Goal: Task Accomplishment & Management: Manage account settings

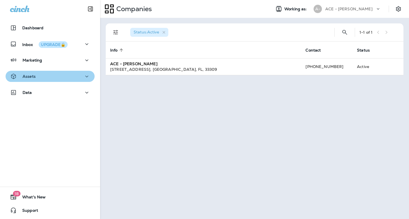
click at [65, 75] on div "Assets" at bounding box center [50, 76] width 80 height 7
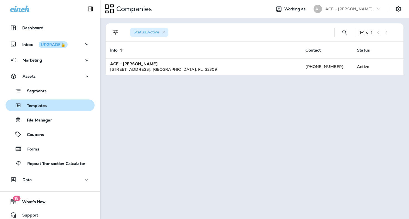
click at [58, 103] on div "Templates" at bounding box center [50, 105] width 85 height 8
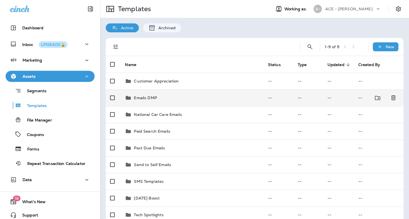
click at [155, 95] on p "Emails DMP" at bounding box center [145, 97] width 23 height 4
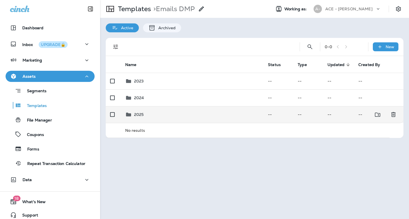
click at [157, 111] on div "2025" at bounding box center [192, 114] width 134 height 7
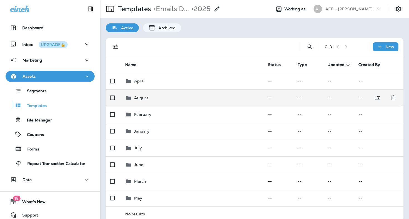
click at [166, 95] on div "August" at bounding box center [192, 97] width 134 height 7
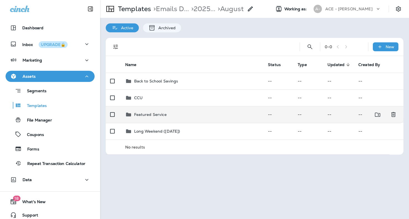
click at [169, 111] on div "Featured Service" at bounding box center [192, 114] width 134 height 7
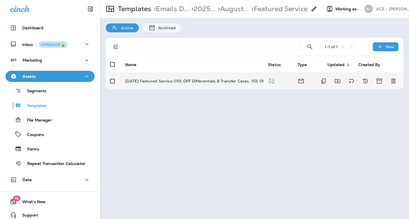
click at [212, 79] on p "[DATE] Featured Service (15% OFF Differentials & Transfer Cases, 15% OFF Wiper …" at bounding box center [210, 81] width 170 height 4
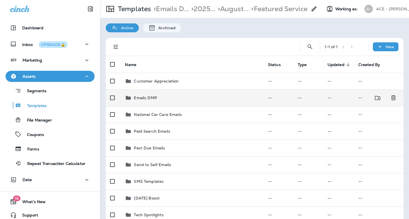
click at [182, 94] on div "Emails DMP" at bounding box center [192, 97] width 134 height 7
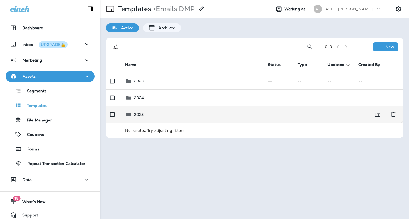
click at [170, 112] on div "2025" at bounding box center [192, 114] width 134 height 7
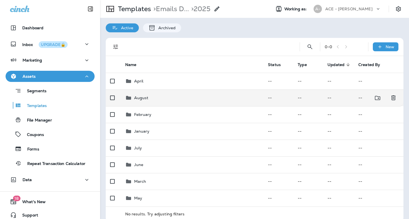
click at [152, 95] on div "August" at bounding box center [192, 97] width 134 height 7
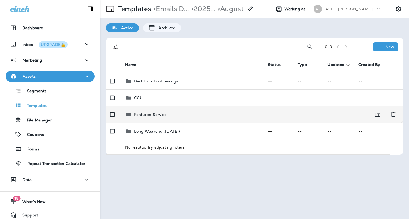
click at [176, 107] on td "Featured Service" at bounding box center [192, 114] width 143 height 17
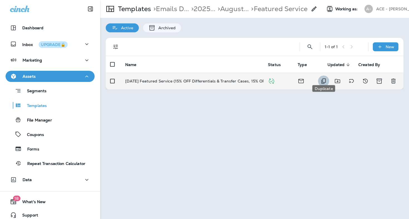
click at [324, 78] on icon "Duplicate" at bounding box center [323, 81] width 7 height 7
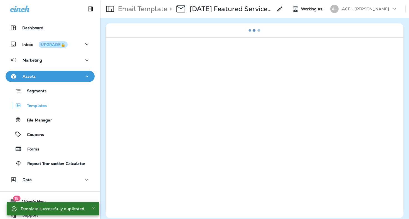
click at [278, 7] on icon at bounding box center [279, 9] width 7 height 7
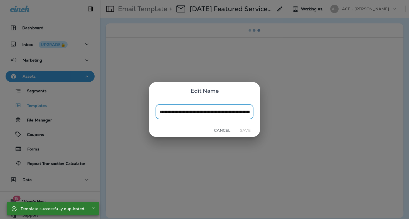
click at [175, 112] on input "**********" at bounding box center [204, 111] width 98 height 15
drag, startPoint x: 174, startPoint y: 111, endPoint x: 145, endPoint y: 110, distance: 28.7
click at [145, 110] on div "**********" at bounding box center [204, 109] width 409 height 219
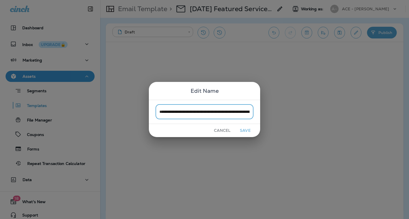
drag, startPoint x: 241, startPoint y: 110, endPoint x: 283, endPoint y: 110, distance: 41.4
click at [283, 110] on div "**********" at bounding box center [204, 109] width 409 height 219
click at [242, 110] on input "**********" at bounding box center [204, 111] width 98 height 15
type input "**********"
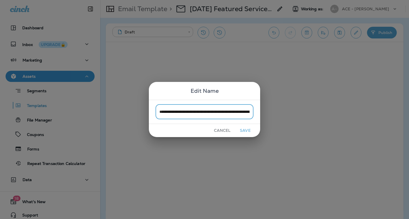
click at [244, 129] on button "Save" at bounding box center [245, 130] width 21 height 9
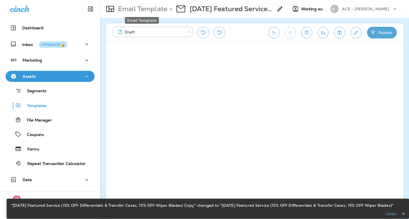
click at [133, 10] on p "Email Template" at bounding box center [141, 9] width 51 height 8
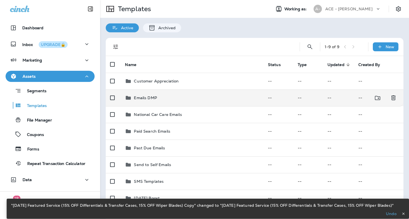
click at [150, 95] on p "Emails DMP" at bounding box center [145, 97] width 23 height 4
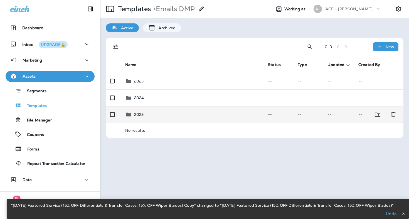
click at [136, 113] on p "2025" at bounding box center [139, 114] width 10 height 4
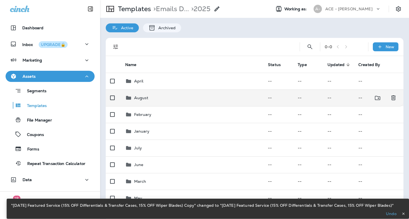
click at [154, 96] on div "August" at bounding box center [192, 97] width 134 height 7
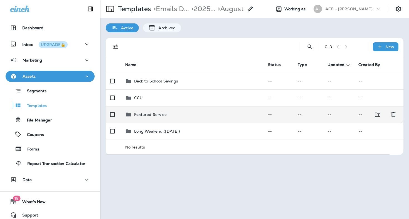
click at [190, 117] on td "Featured Service" at bounding box center [192, 114] width 143 height 17
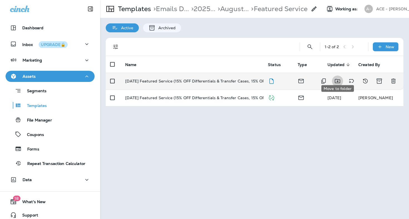
click at [337, 78] on icon "Move to folder" at bounding box center [337, 81] width 7 height 7
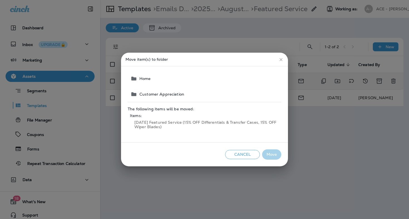
click at [175, 80] on button "Home" at bounding box center [204, 79] width 153 height 16
click at [270, 156] on button "Move" at bounding box center [271, 154] width 19 height 10
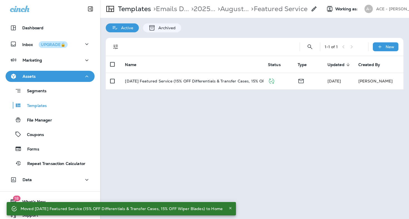
click at [134, 4] on div "Templates > Emails D... > 2025... > August... > Featured Service" at bounding box center [208, 9] width 217 height 16
click at [134, 9] on p "Templates" at bounding box center [133, 9] width 35 height 8
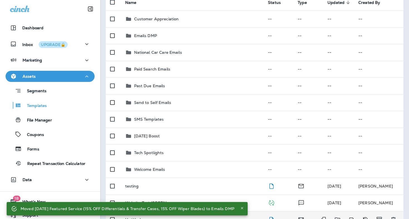
scroll to position [3, 0]
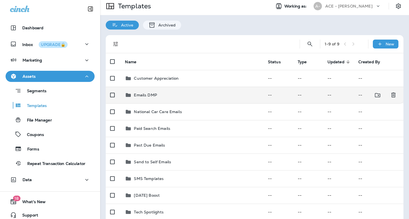
click at [167, 92] on div "Emails DMP" at bounding box center [192, 94] width 134 height 7
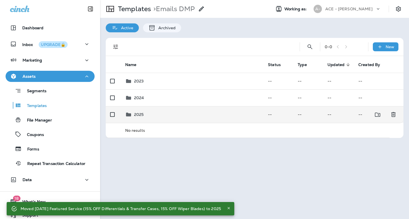
click at [154, 111] on div "2025" at bounding box center [192, 114] width 134 height 7
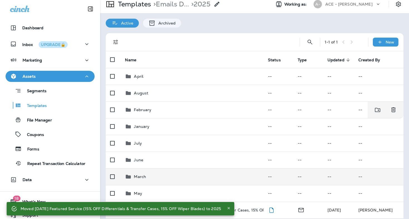
scroll to position [4, 0]
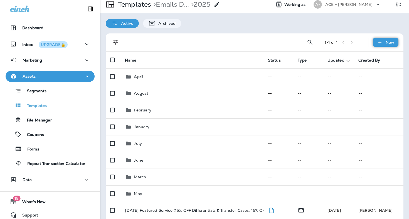
click at [385, 43] on p "New" at bounding box center [389, 42] width 9 height 4
click at [381, 75] on li "New Folder" at bounding box center [381, 69] width 47 height 13
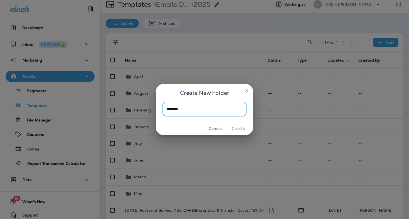
type input "*********"
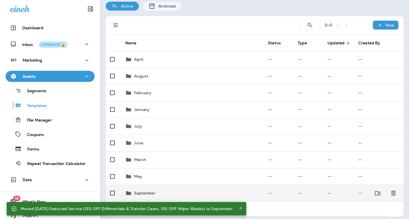
scroll to position [21, 0]
click at [159, 192] on div "September" at bounding box center [192, 193] width 134 height 7
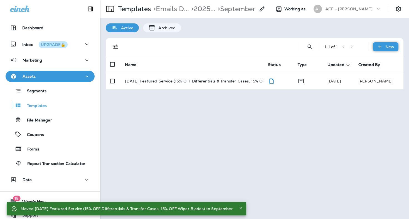
click at [382, 46] on icon at bounding box center [380, 47] width 6 height 6
click at [388, 63] on li "New Template" at bounding box center [381, 61] width 47 height 13
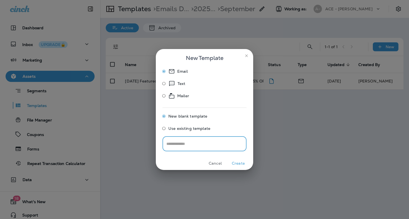
click at [215, 163] on button "Cancel" at bounding box center [215, 163] width 21 height 9
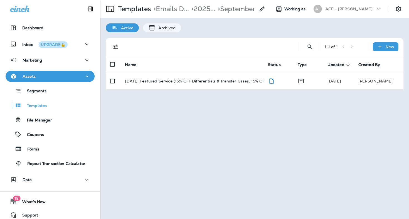
click at [382, 39] on div "1 - 1 of 1 New" at bounding box center [255, 47] width 291 height 18
click at [382, 47] on icon at bounding box center [380, 47] width 6 height 6
click at [375, 76] on li "New Folder" at bounding box center [381, 74] width 47 height 13
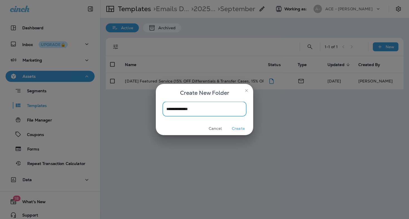
type input "**********"
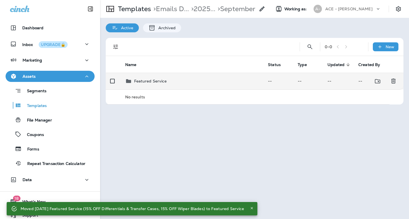
click at [184, 81] on div "Featured Service" at bounding box center [192, 81] width 134 height 7
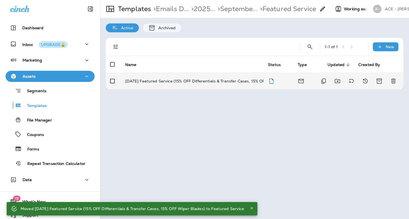
click at [172, 80] on td "[DATE] Featured Service (15% OFF Differentials & Transfer Cases, 15% OFF Wiper …" at bounding box center [192, 81] width 143 height 17
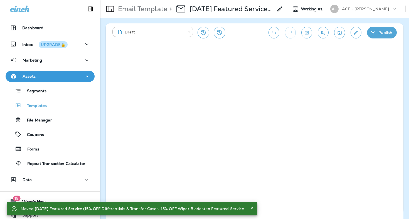
click at [355, 33] on icon "Edit details" at bounding box center [356, 33] width 4 height 4
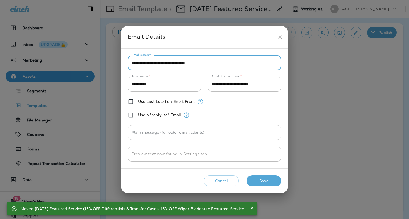
click at [159, 64] on input "**********" at bounding box center [204, 62] width 153 height 15
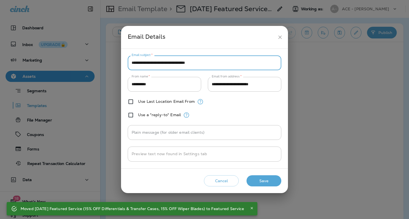
paste input "***"
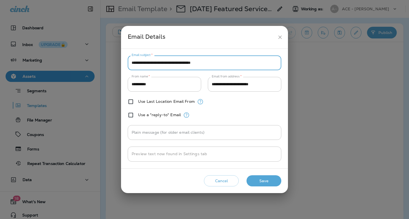
type input "**********"
click at [268, 178] on button "Save" at bounding box center [263, 180] width 35 height 11
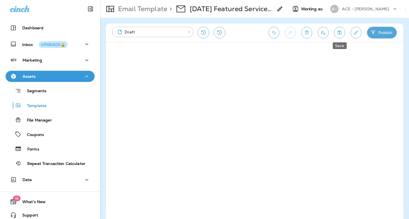
click at [338, 33] on icon "Save" at bounding box center [339, 33] width 6 height 6
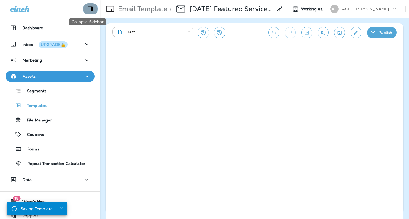
click at [88, 7] on icon "Collapse Sidebar" at bounding box center [90, 9] width 5 height 5
